Goal: Task Accomplishment & Management: Manage account settings

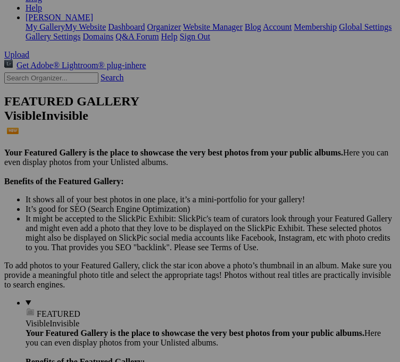
scroll to position [213, 0]
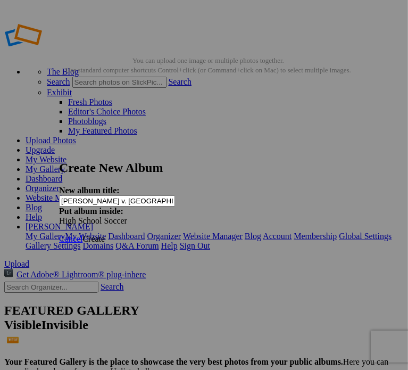
type input "[PERSON_NAME] v. [GEOGRAPHIC_DATA]"
click at [105, 234] on span "Create" at bounding box center [93, 238] width 22 height 9
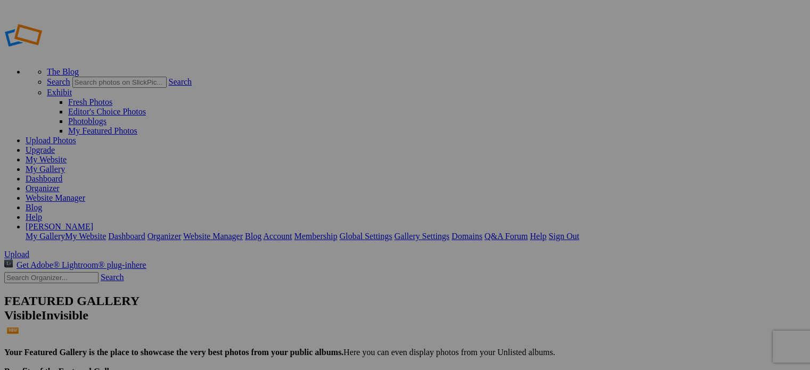
type input "[PERSON_NAME] v. [GEOGRAPHIC_DATA]"
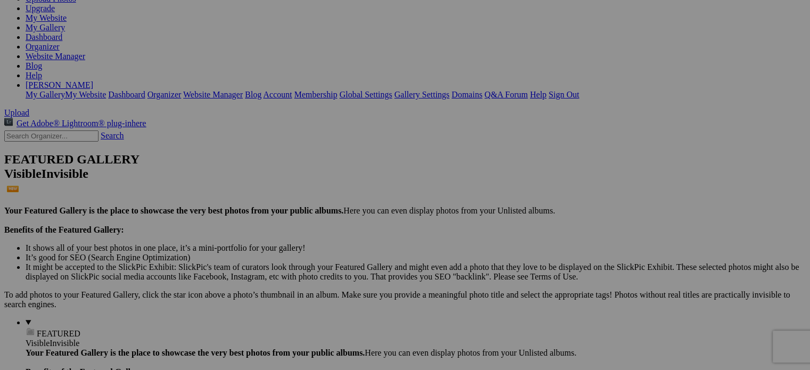
scroll to position [567, 0]
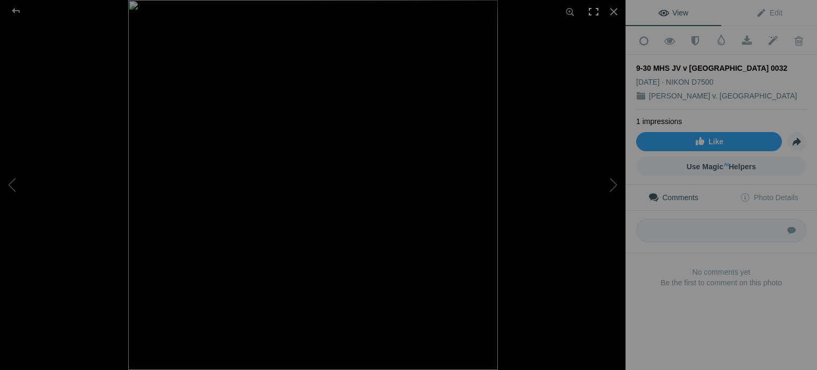
click at [598, 12] on div at bounding box center [593, 11] width 23 height 23
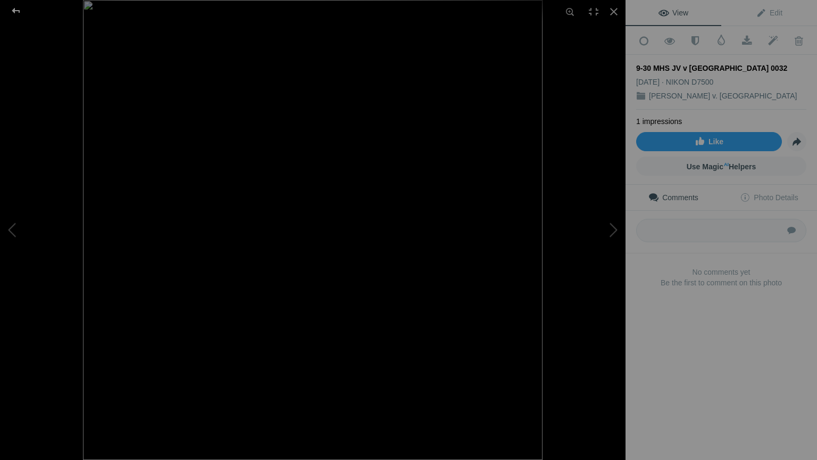
click at [19, 11] on div at bounding box center [16, 10] width 38 height 21
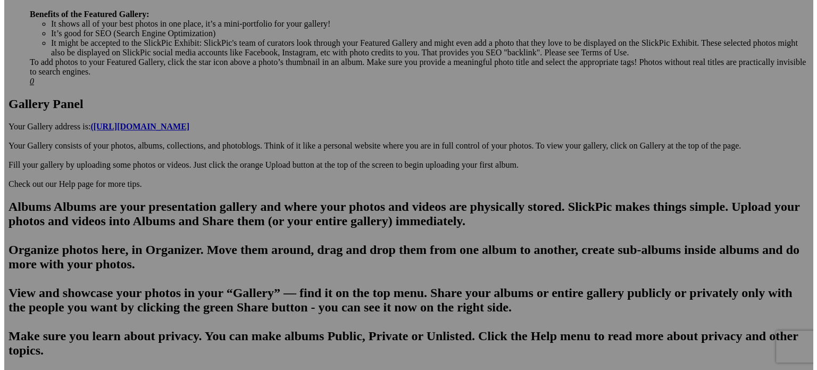
scroll to position [0, 0]
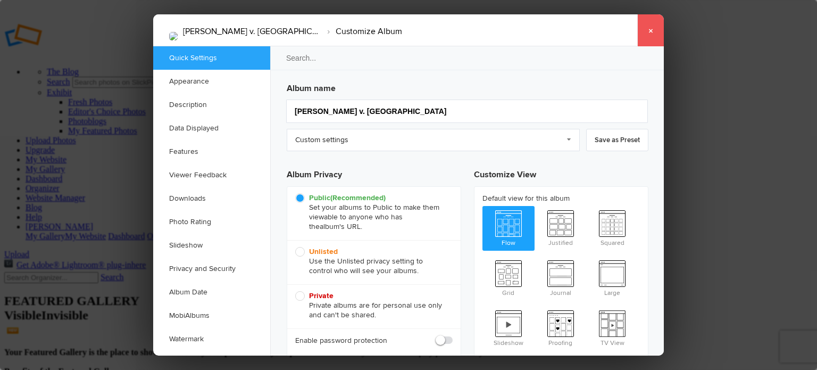
click at [645, 31] on link "×" at bounding box center [651, 30] width 27 height 32
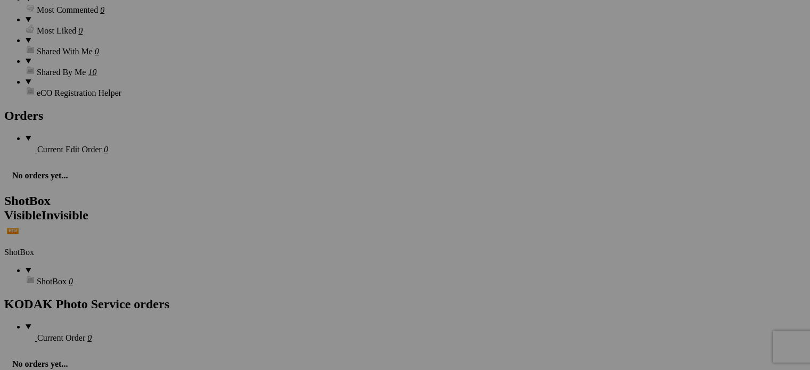
scroll to position [1678, 0]
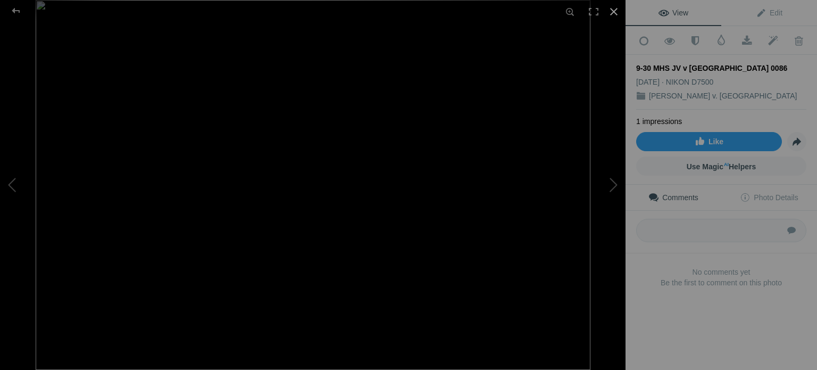
click at [617, 11] on div at bounding box center [613, 11] width 23 height 23
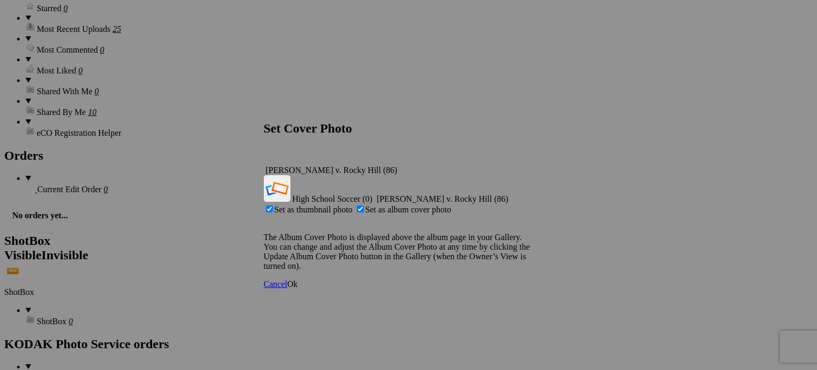
click at [298, 279] on span "Ok" at bounding box center [292, 283] width 11 height 9
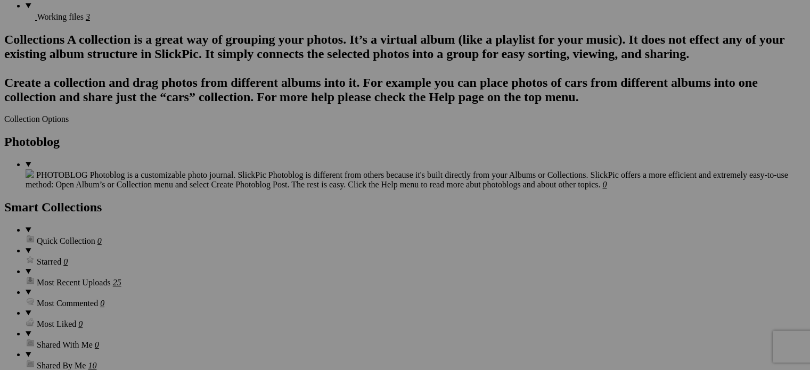
scroll to position [1252, 0]
